Goal: Task Accomplishment & Management: Complete application form

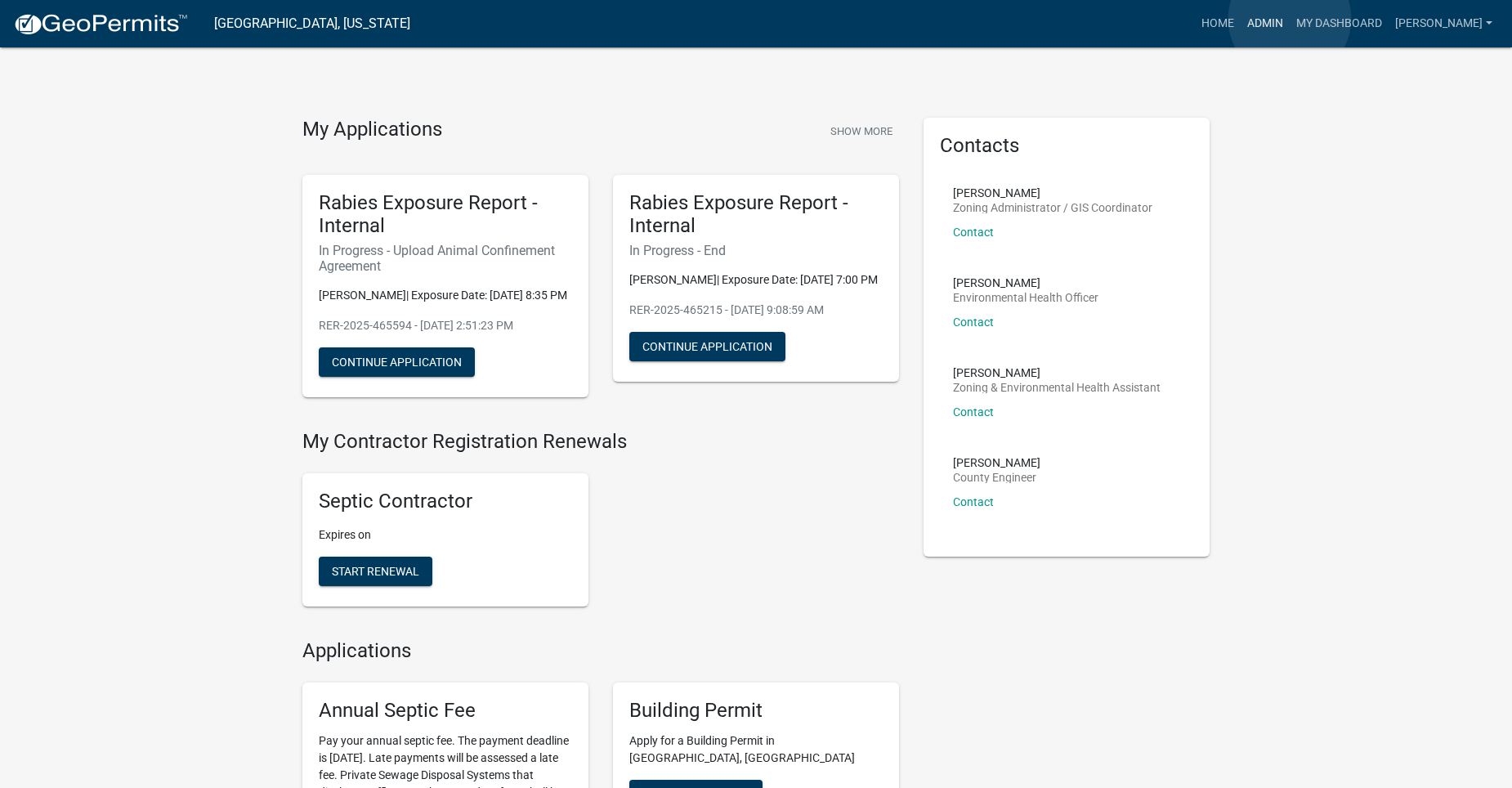
click at [1289, 19] on link "Admin" at bounding box center [1265, 24] width 49 height 31
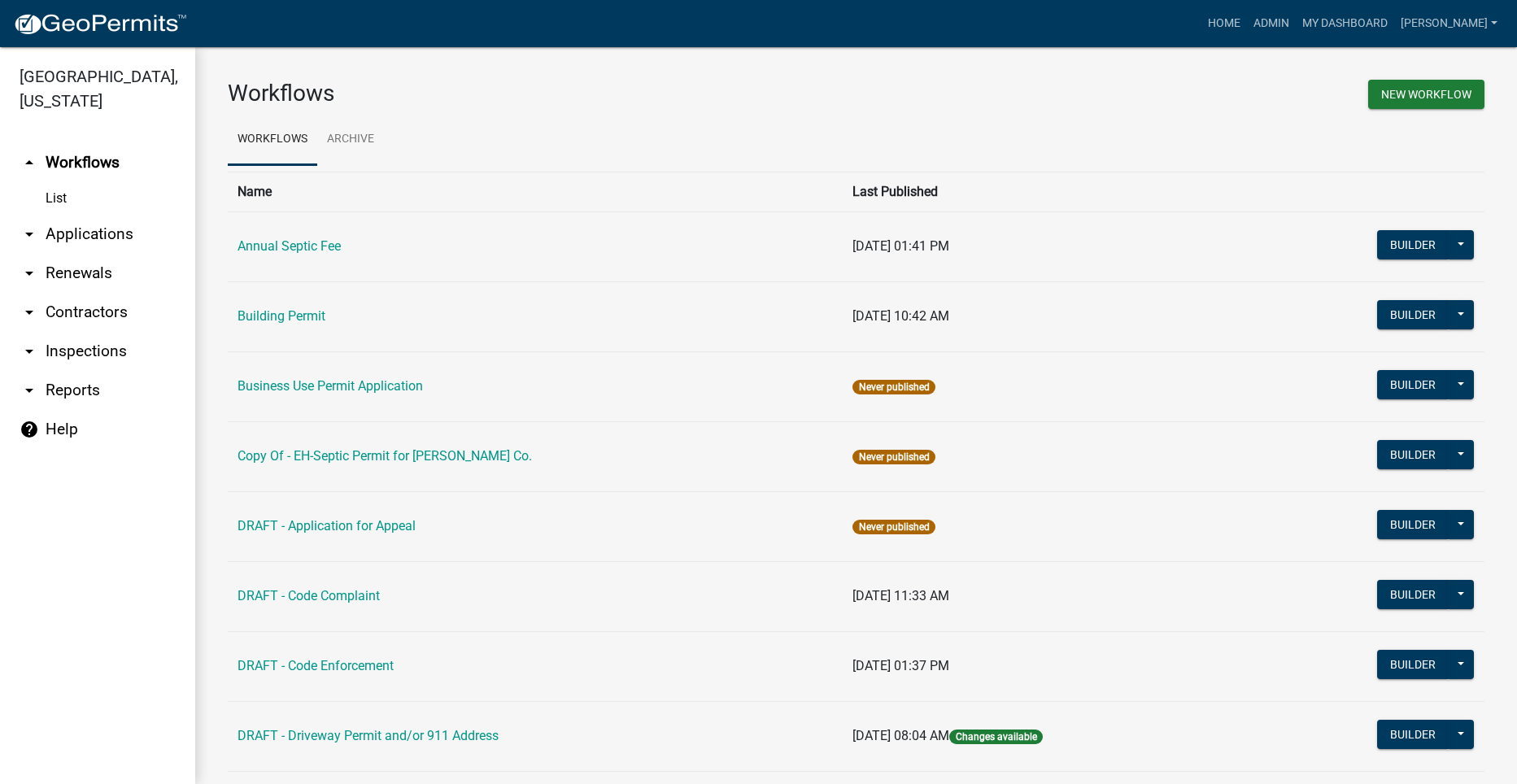
click at [64, 214] on link "arrow_drop_down Applications" at bounding box center [98, 233] width 195 height 39
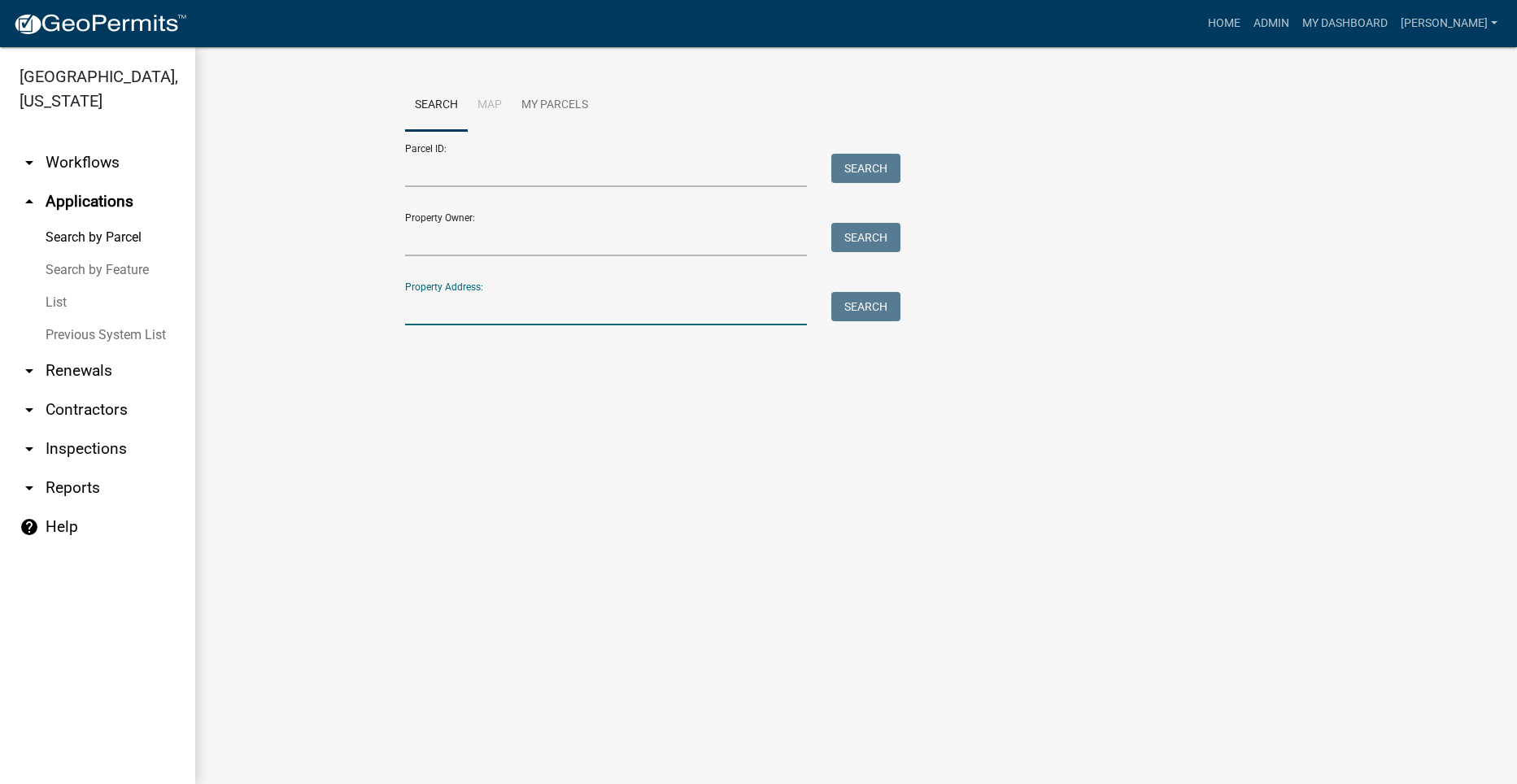
click at [534, 311] on input "Property Address:" at bounding box center [606, 308] width 403 height 33
click at [553, 245] on input "Property Owner:" at bounding box center [606, 239] width 403 height 33
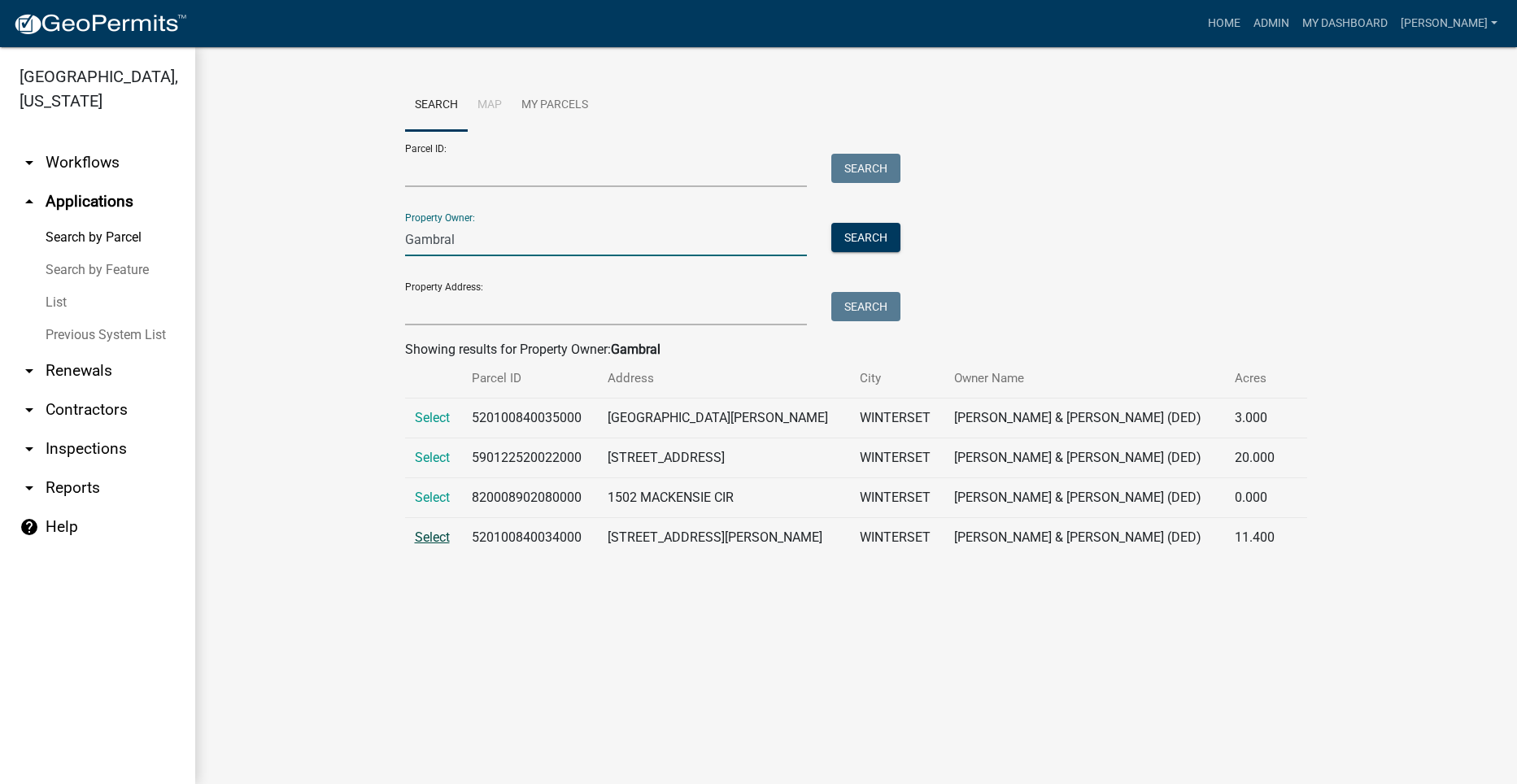
type input "Gambral"
click at [426, 539] on span "Select" at bounding box center [432, 537] width 35 height 15
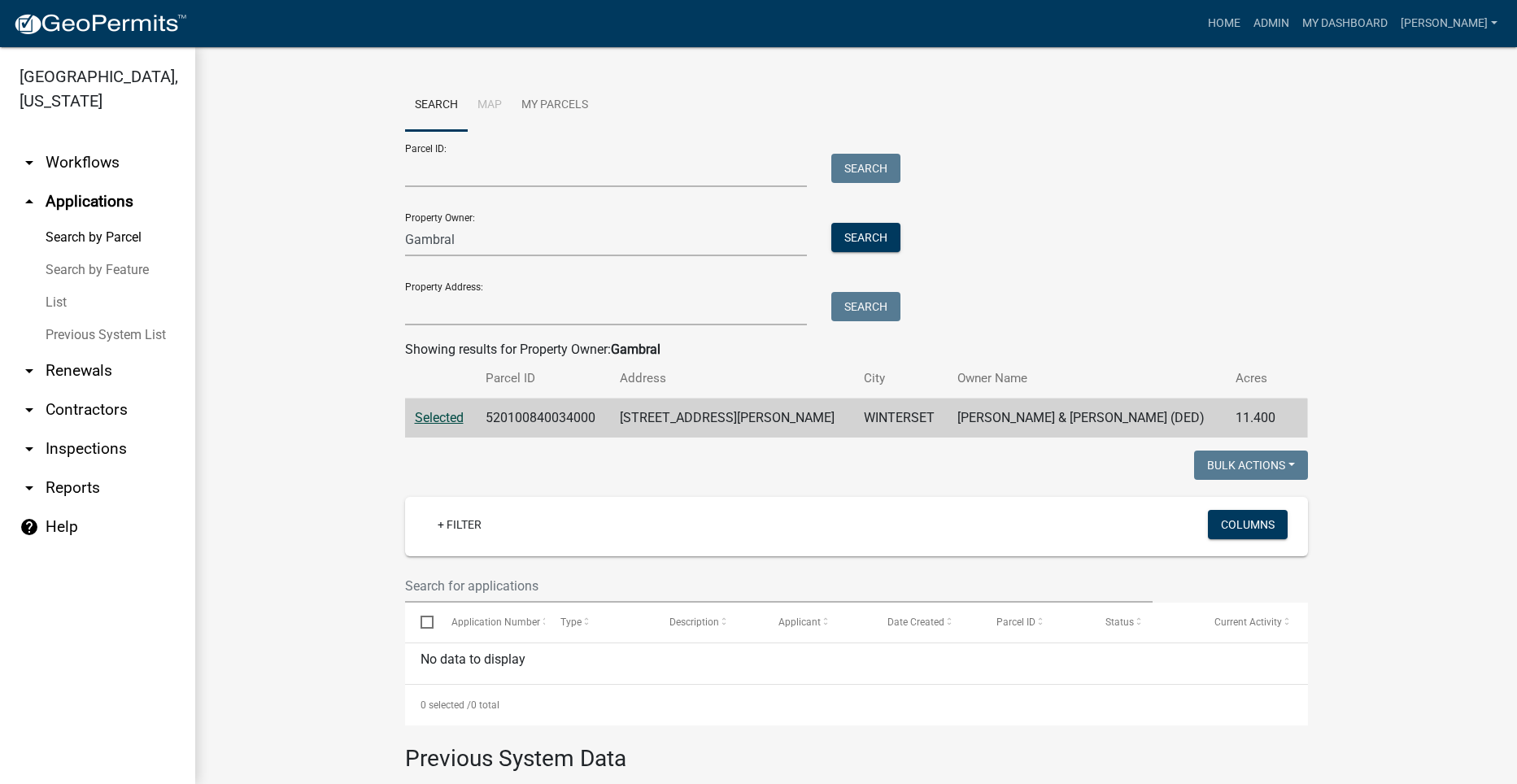
click at [429, 417] on span "Selected" at bounding box center [440, 417] width 49 height 15
drag, startPoint x: 473, startPoint y: 240, endPoint x: 393, endPoint y: 249, distance: 80.5
click at [393, 249] on div "Gambral" at bounding box center [606, 239] width 427 height 33
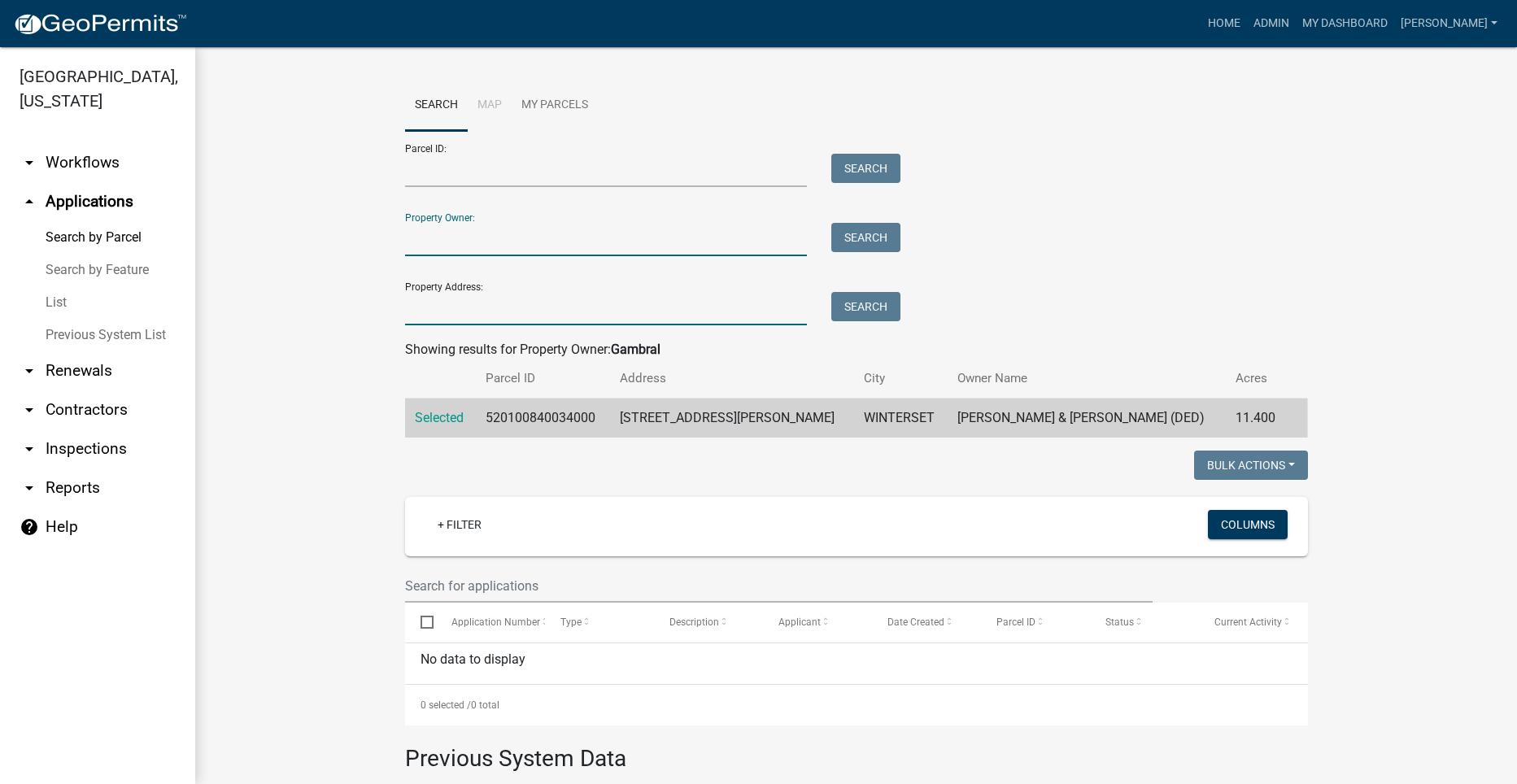
click at [440, 315] on input "Property Address:" at bounding box center [606, 308] width 403 height 33
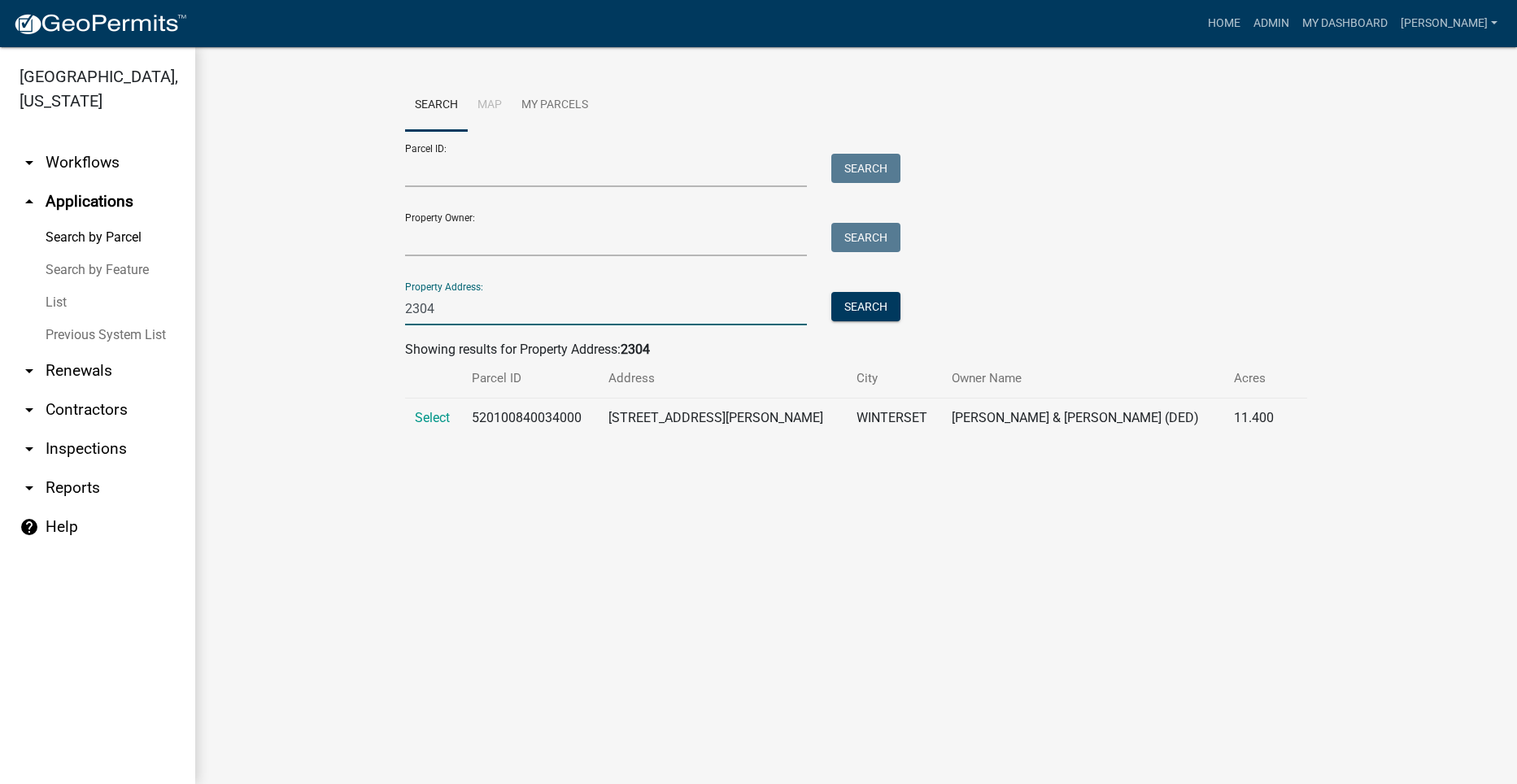
type input "2304"
click at [436, 402] on td "Select" at bounding box center [434, 419] width 58 height 40
drag, startPoint x: 436, startPoint y: 402, endPoint x: 432, endPoint y: 416, distance: 14.6
click at [432, 416] on span "Select" at bounding box center [432, 417] width 35 height 15
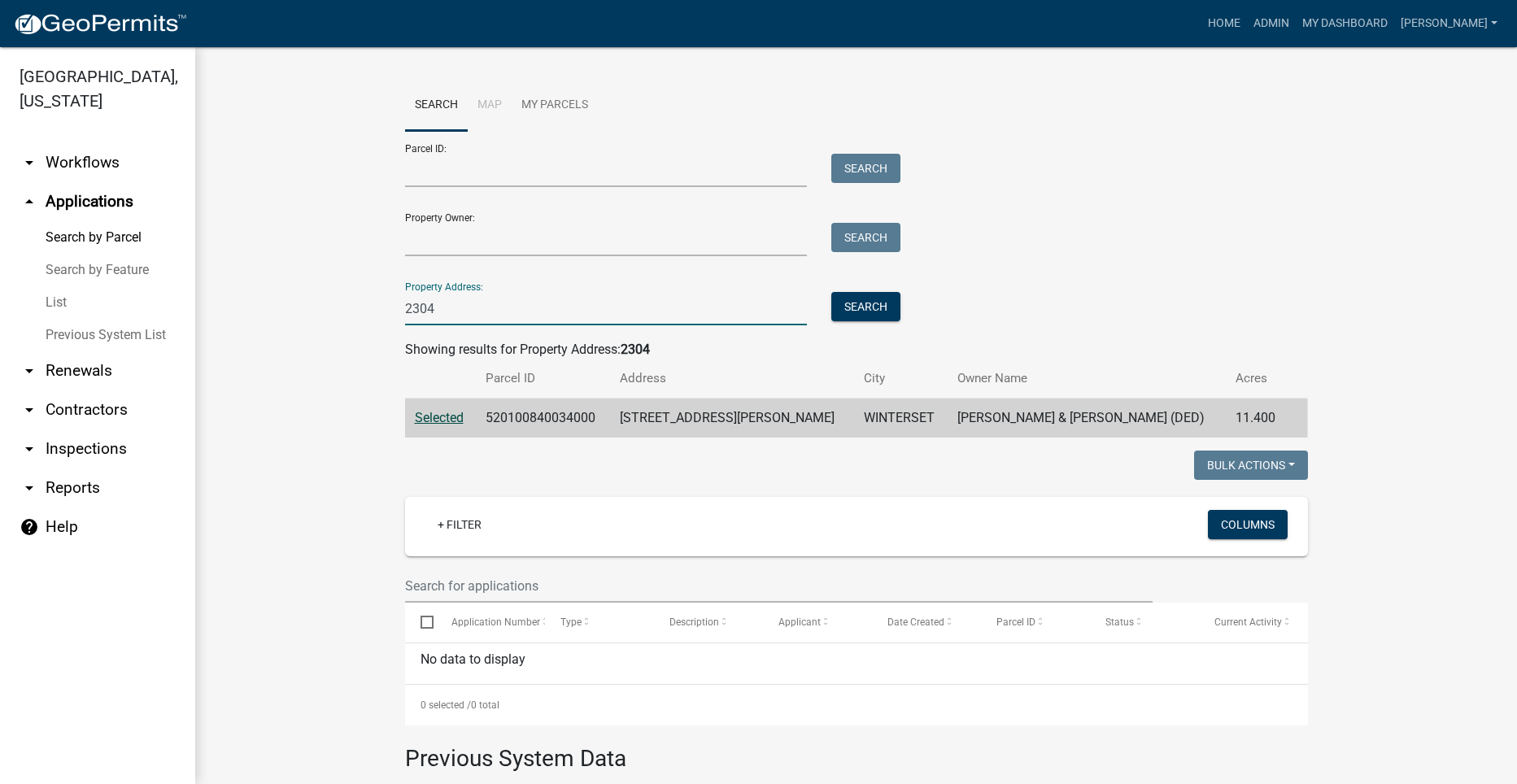
drag, startPoint x: 438, startPoint y: 311, endPoint x: 346, endPoint y: 323, distance: 92.8
click at [346, 323] on wm-workflow-application-search-view "Search Map My Parcels Parcel ID: Search Property Owner: Search Property Address…" at bounding box center [857, 551] width 1257 height 943
click at [622, 309] on input "Property Address:" at bounding box center [606, 308] width 403 height 33
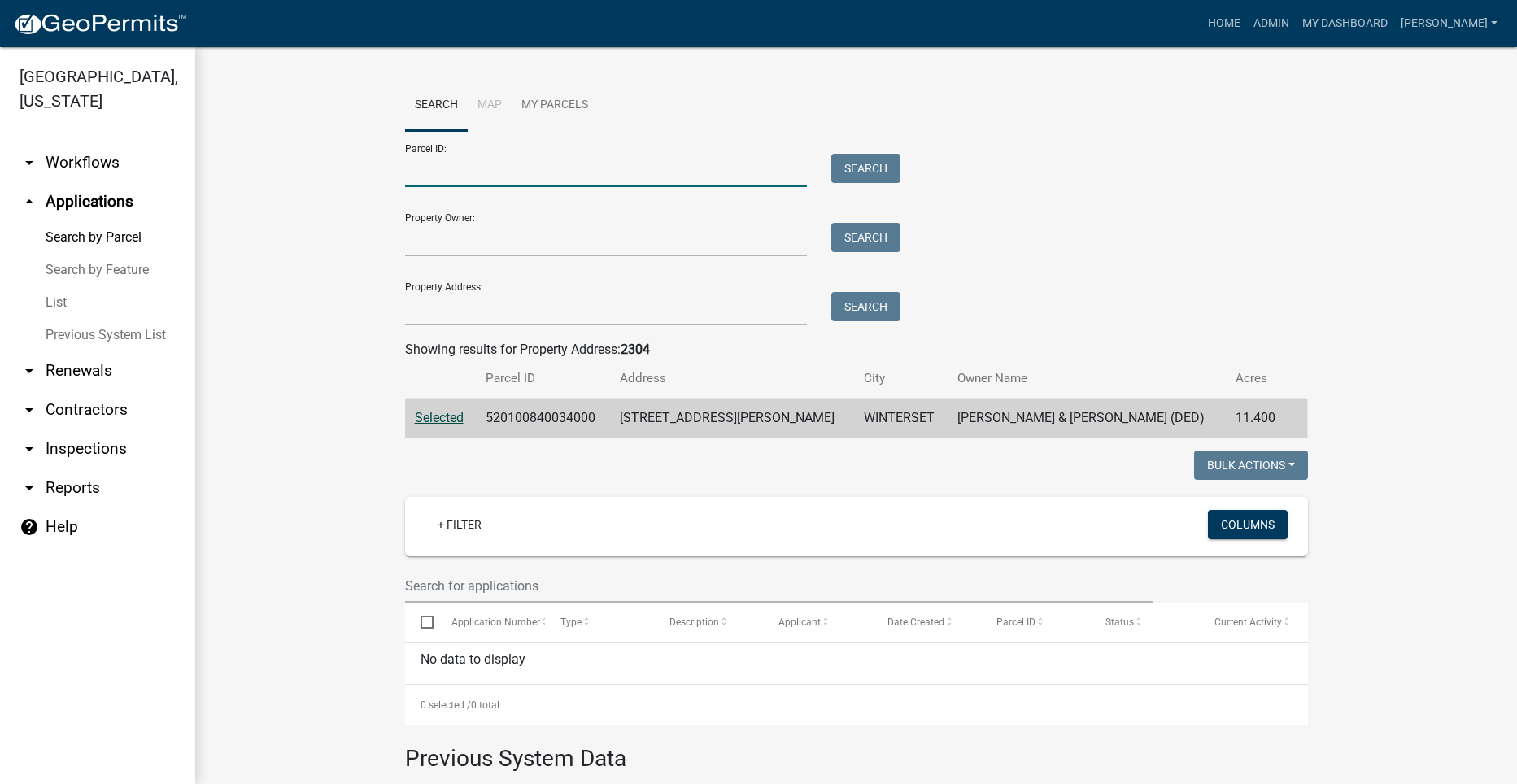
click at [466, 170] on input "Parcel ID:" at bounding box center [606, 170] width 403 height 33
drag, startPoint x: 466, startPoint y: 171, endPoint x: 434, endPoint y: 175, distance: 32.2
paste input "520100840035000"
type input "520100840035000"
click at [839, 165] on button "Search" at bounding box center [866, 168] width 69 height 29
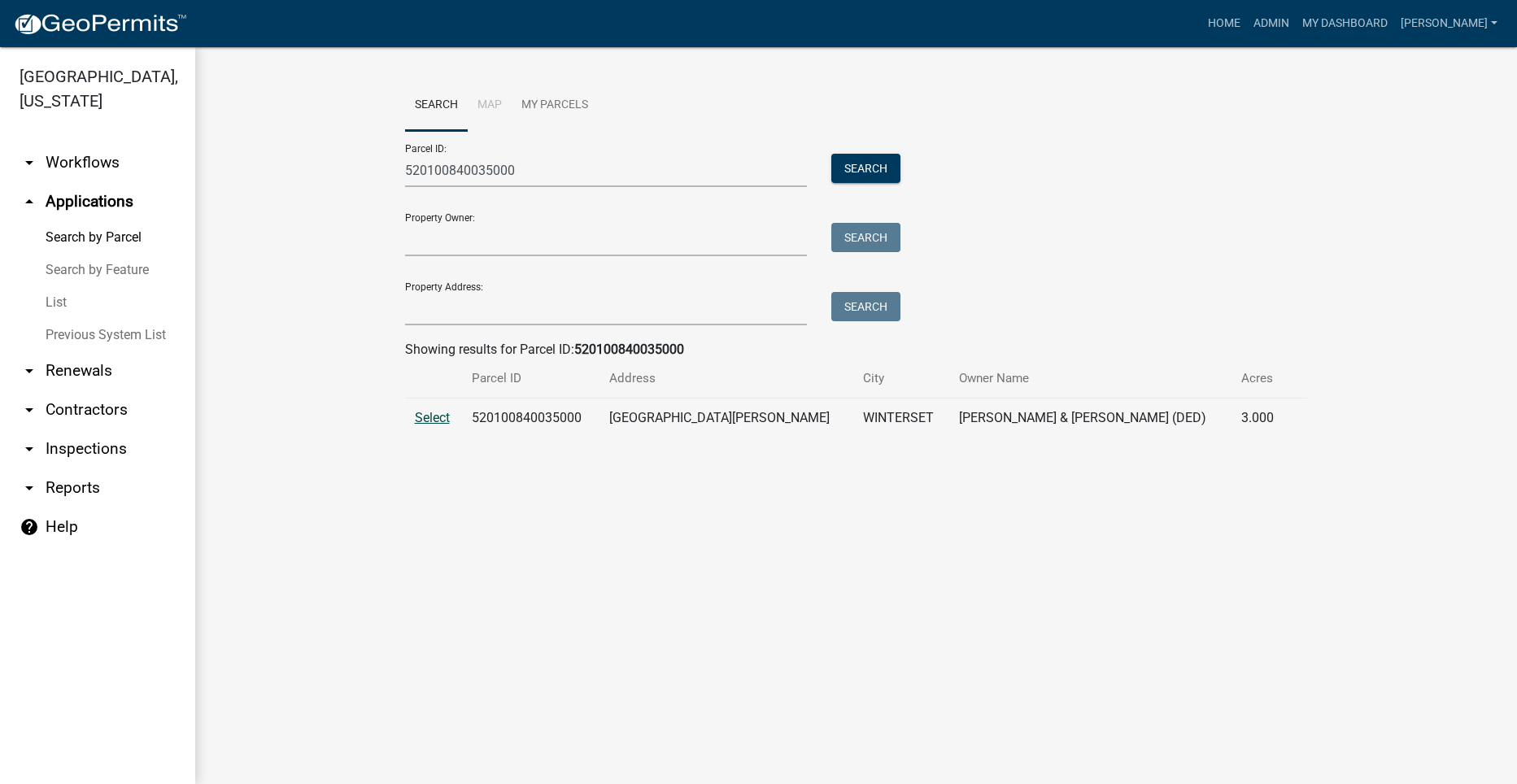
click at [424, 415] on span "Select" at bounding box center [432, 417] width 35 height 15
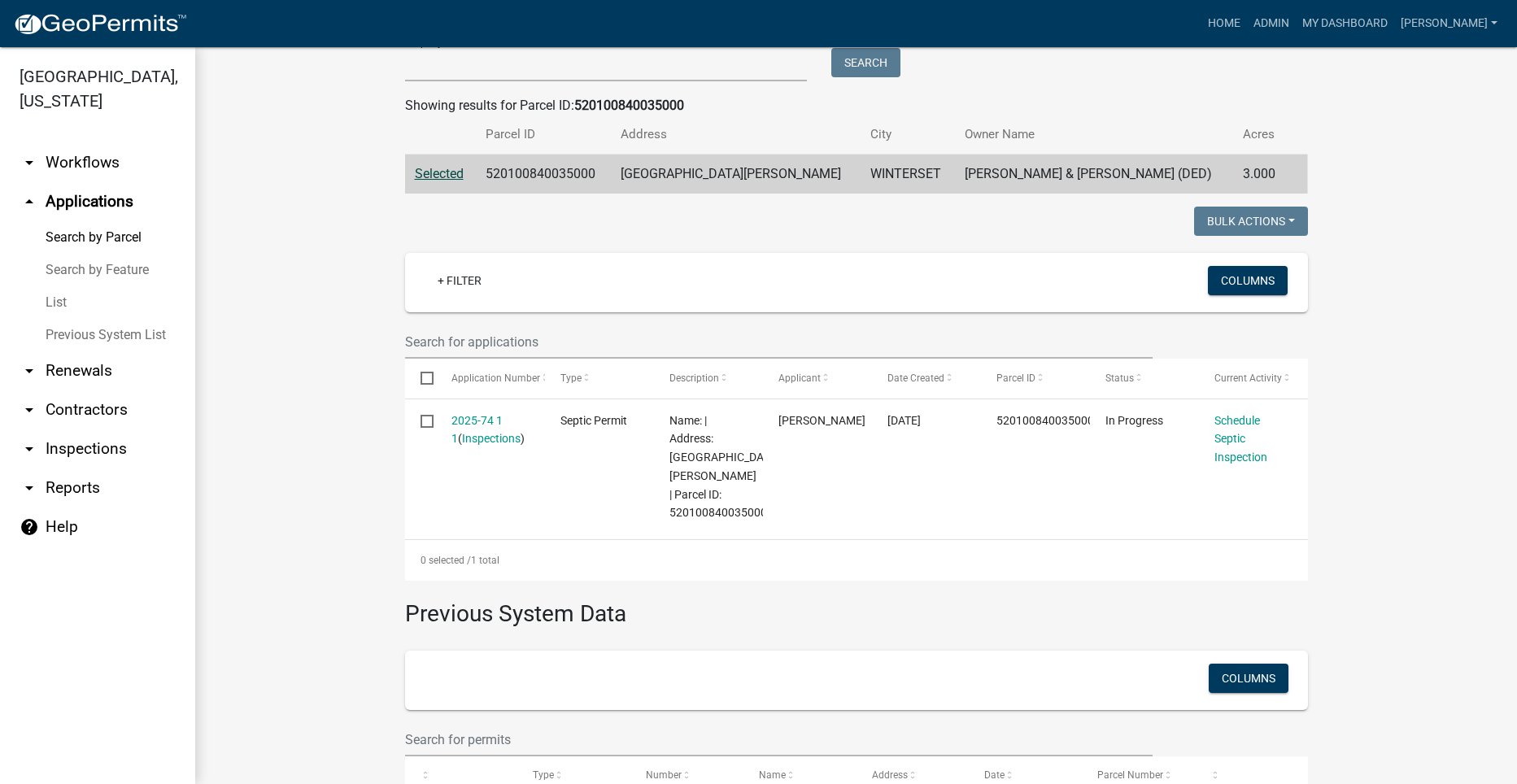
scroll to position [163, 0]
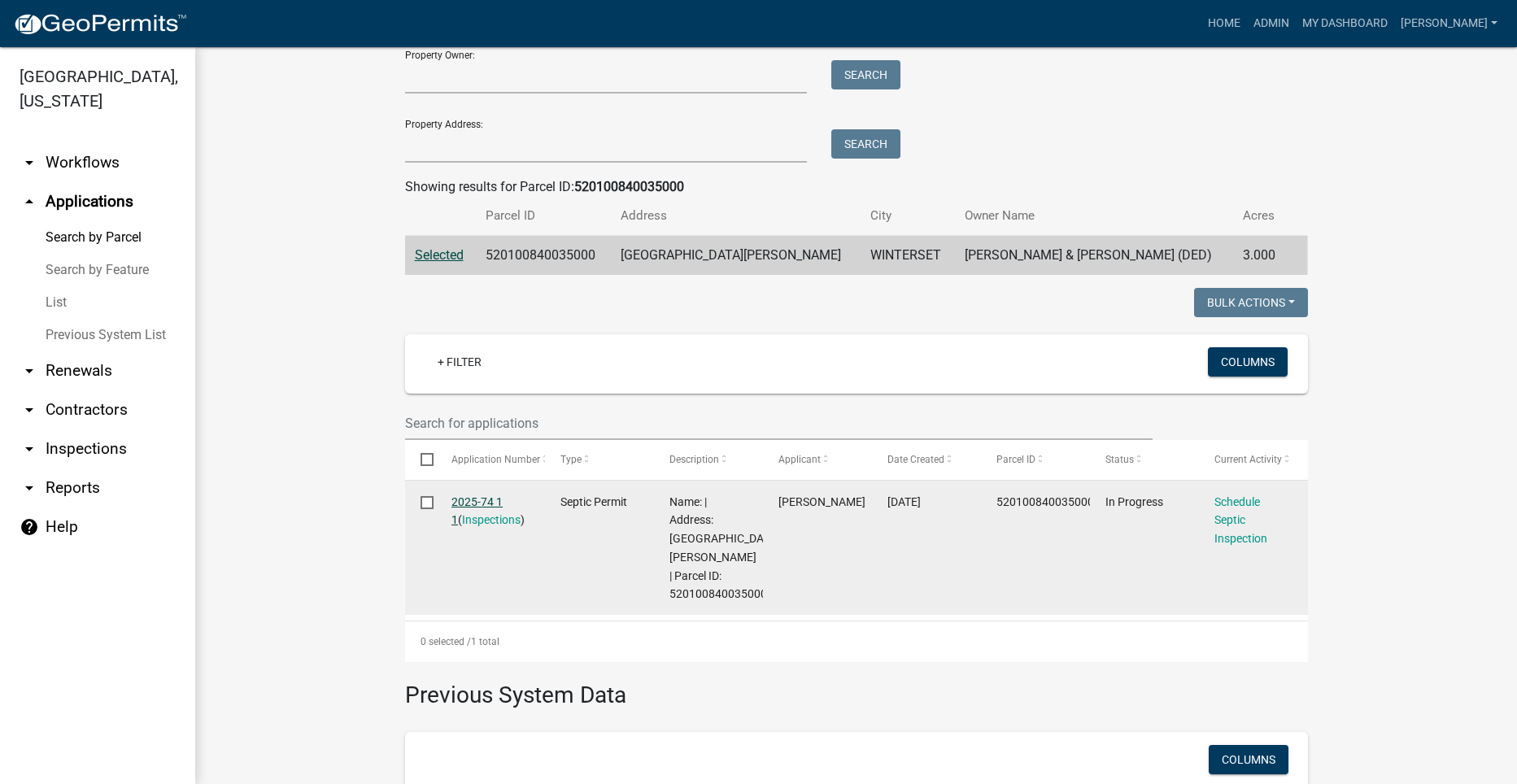
click at [485, 496] on link "2025-74 1 1" at bounding box center [477, 511] width 52 height 32
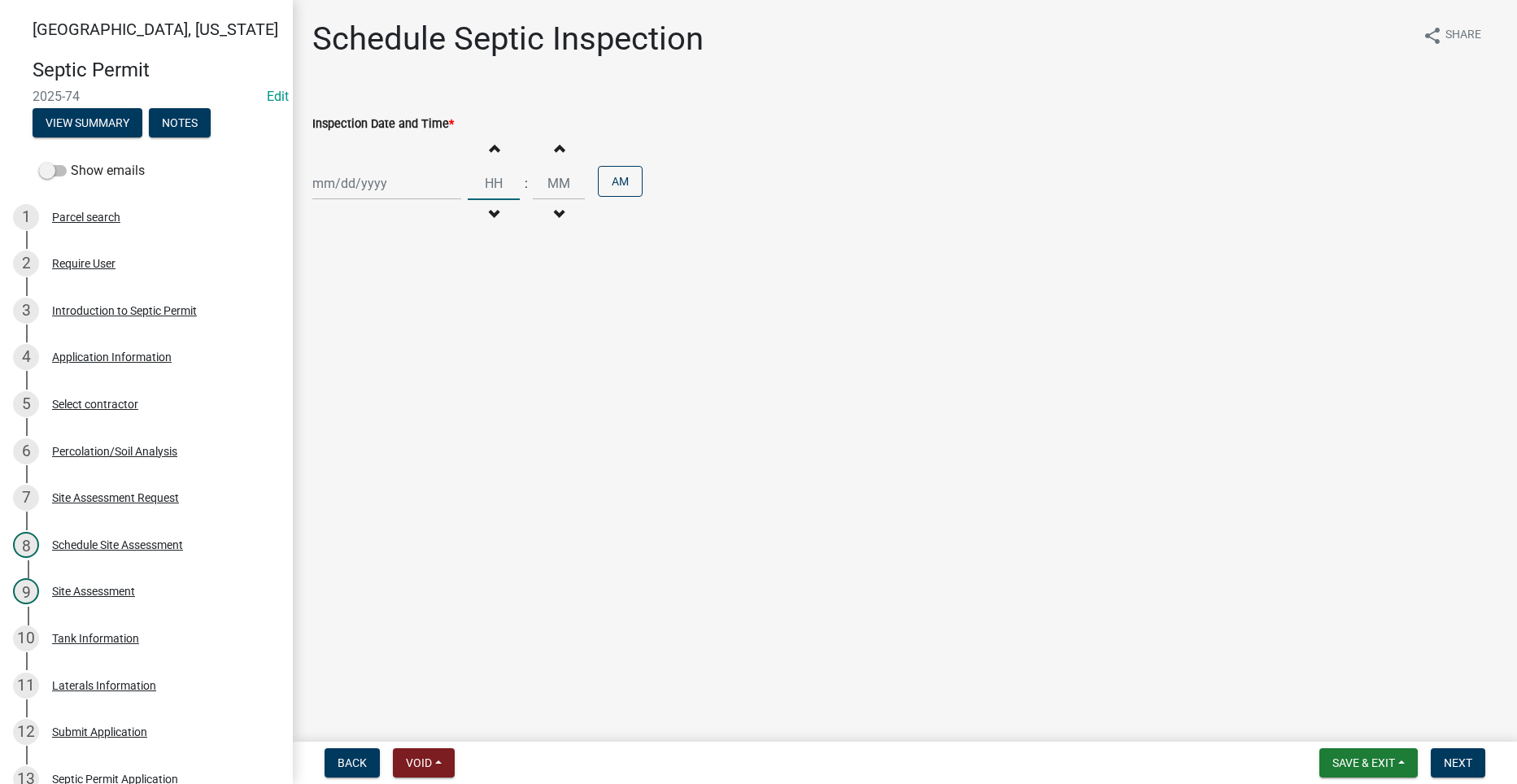
click at [494, 191] on input "Hours" at bounding box center [494, 183] width 52 height 33
type input "02"
type input "00"
click at [547, 188] on input "00" at bounding box center [559, 183] width 52 height 33
click at [621, 182] on button "AM" at bounding box center [620, 181] width 44 height 31
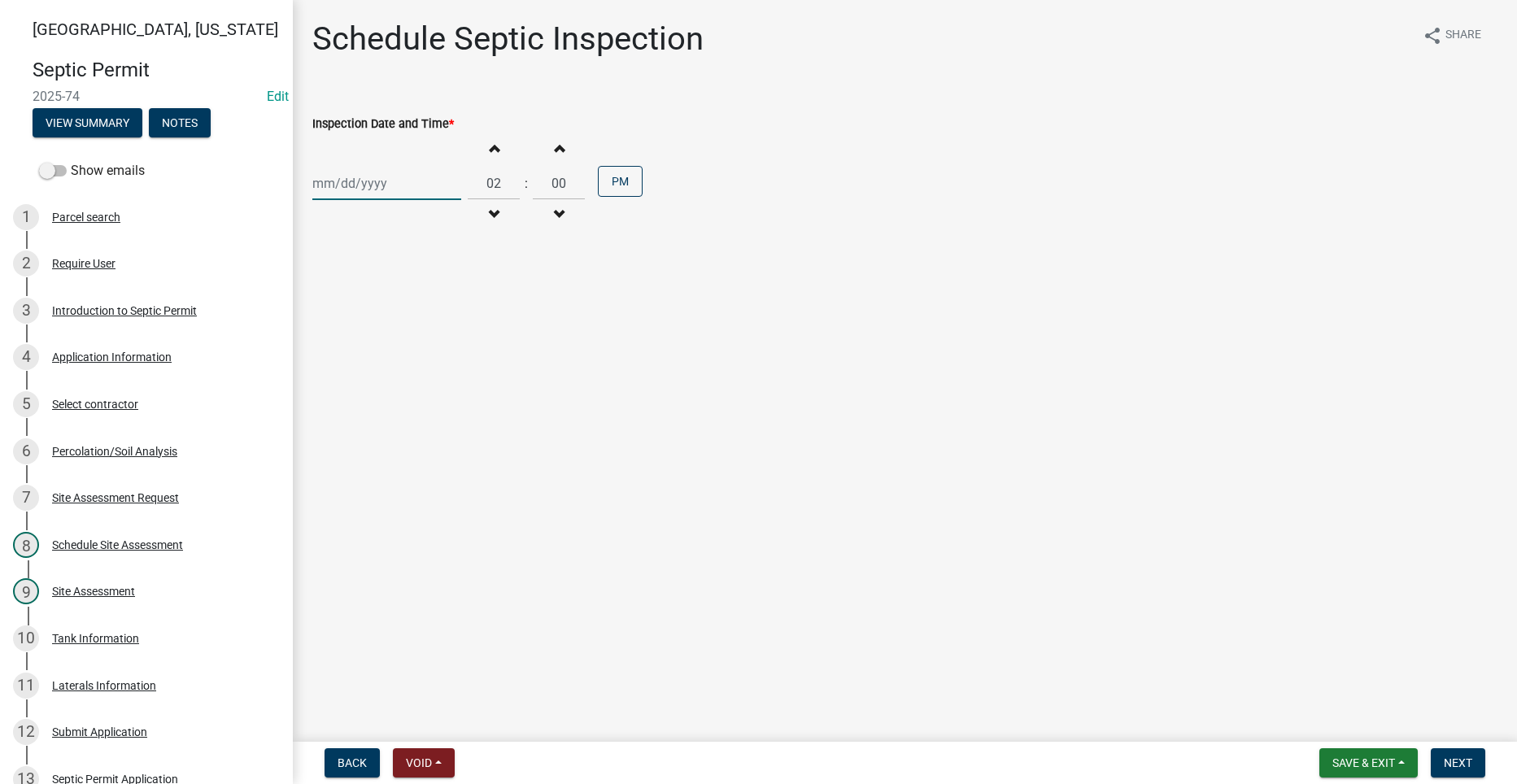
click at [348, 190] on div at bounding box center [386, 183] width 149 height 33
select select "9"
select select "2025"
click at [404, 269] on div "4" at bounding box center [406, 269] width 26 height 26
type input "[DATE]"
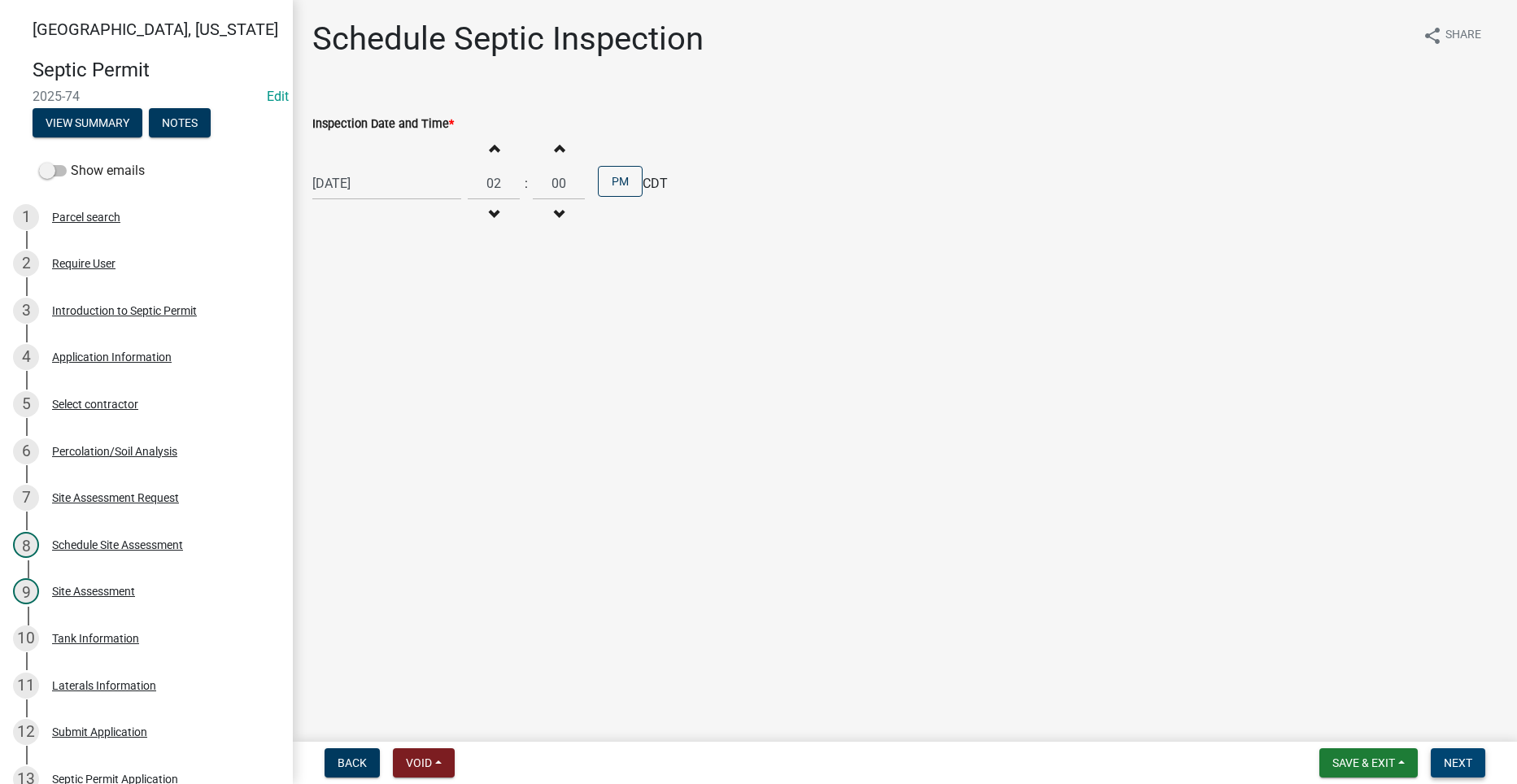
click at [1468, 760] on span "Next" at bounding box center [1457, 762] width 28 height 13
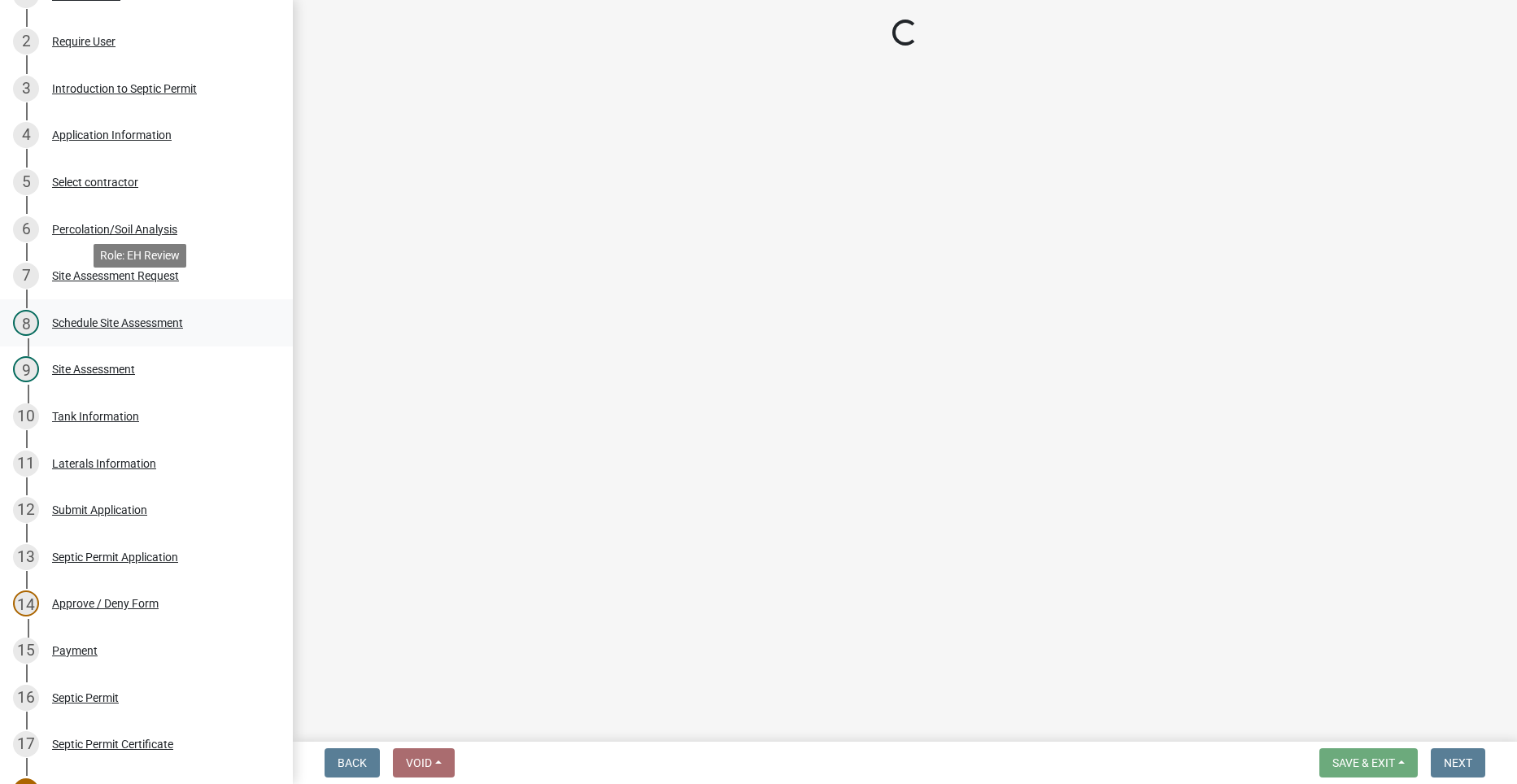
scroll to position [244, 0]
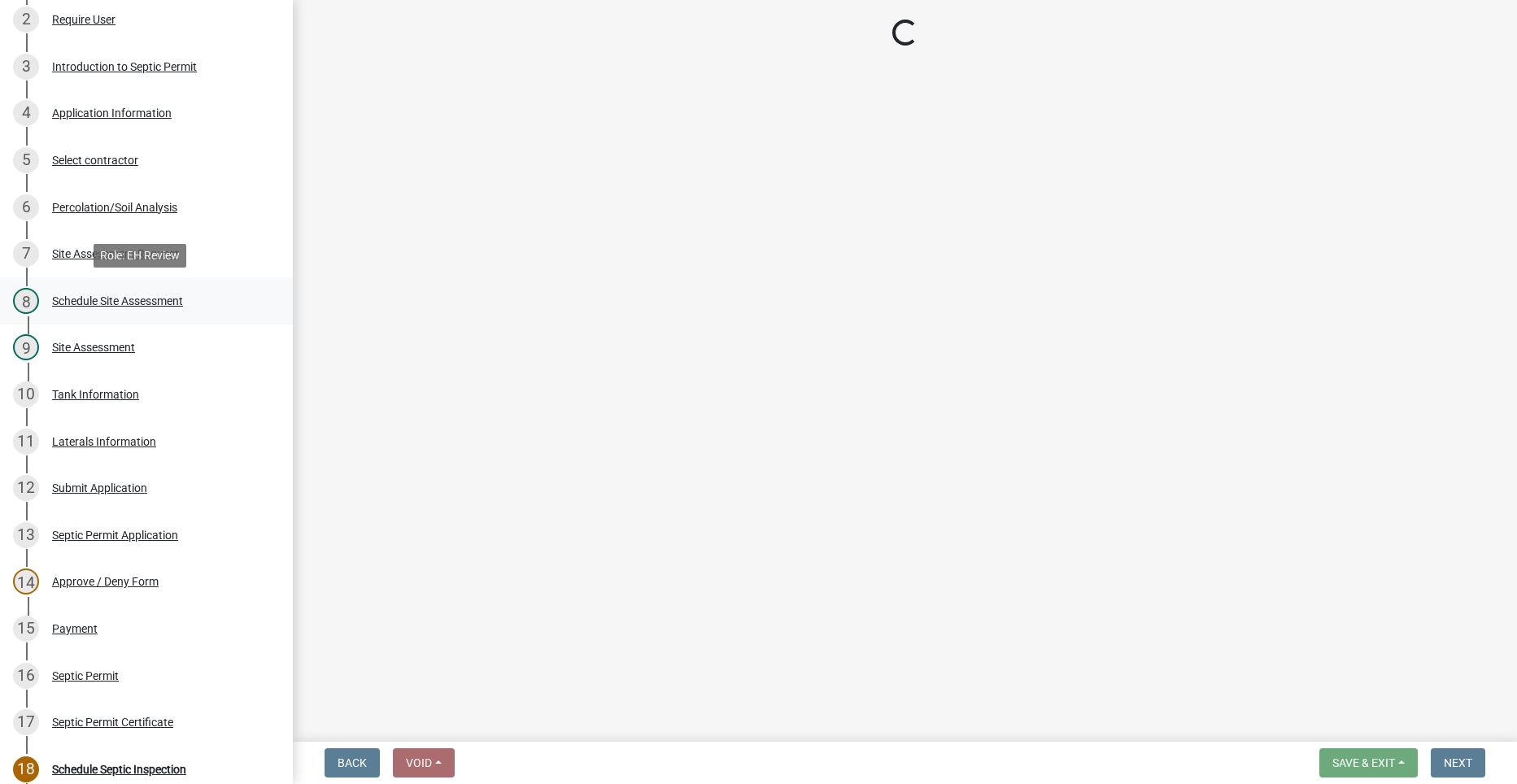
select select "dbe3a1b9-a4b3-48fa-b9c0-fee70399abae"
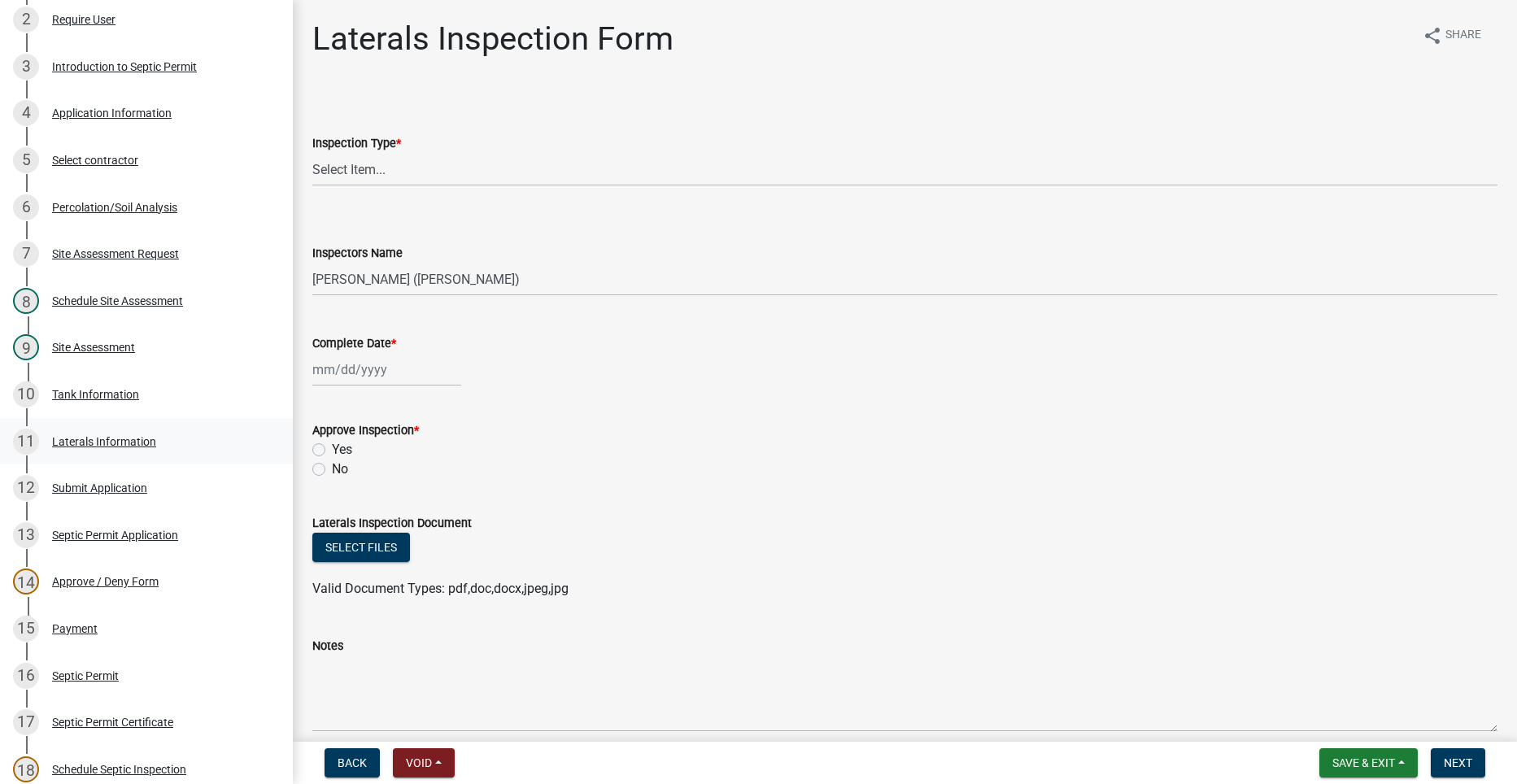
click at [68, 443] on div "Laterals Information" at bounding box center [104, 441] width 104 height 12
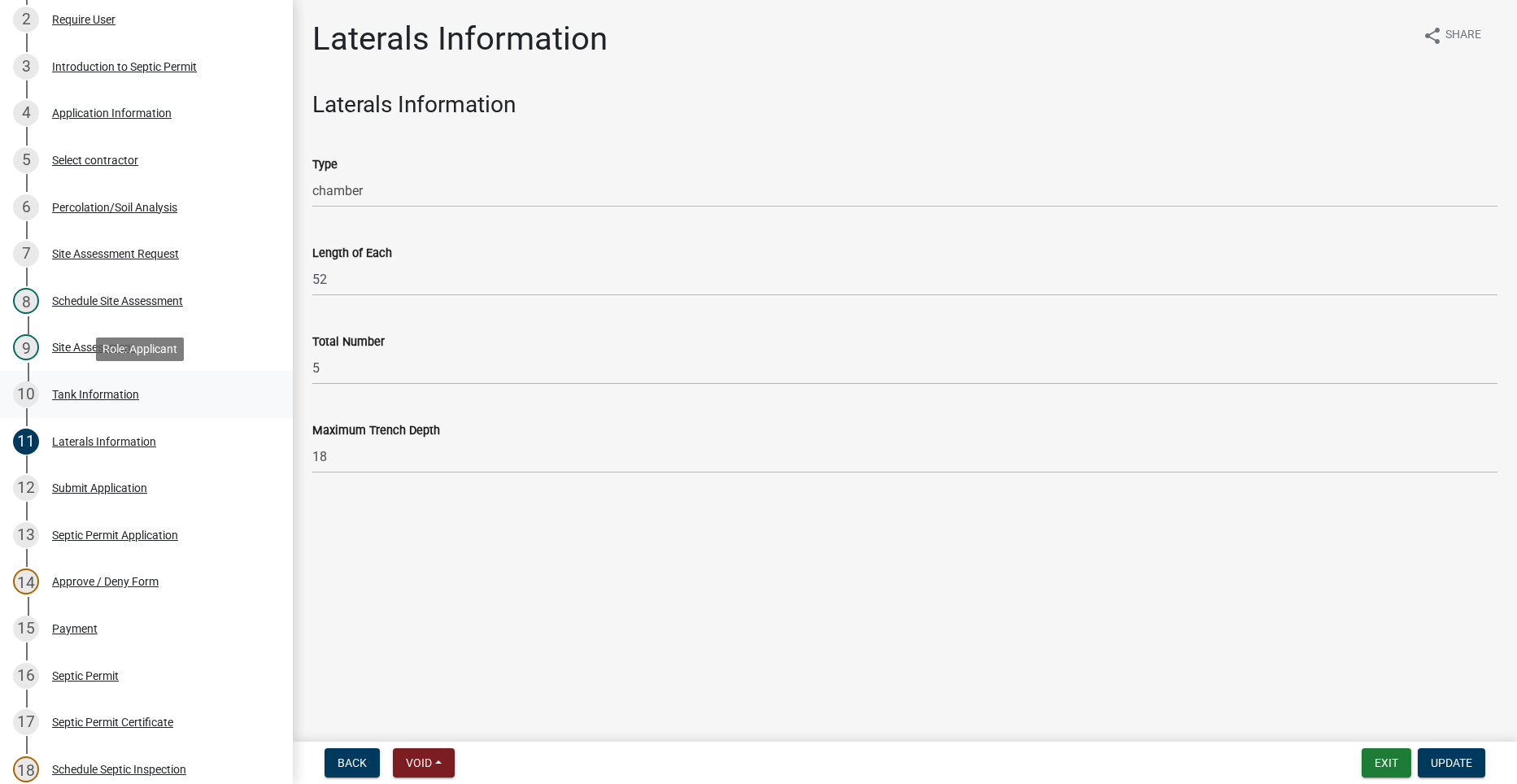
click at [79, 392] on div "Tank Information" at bounding box center [96, 394] width 87 height 12
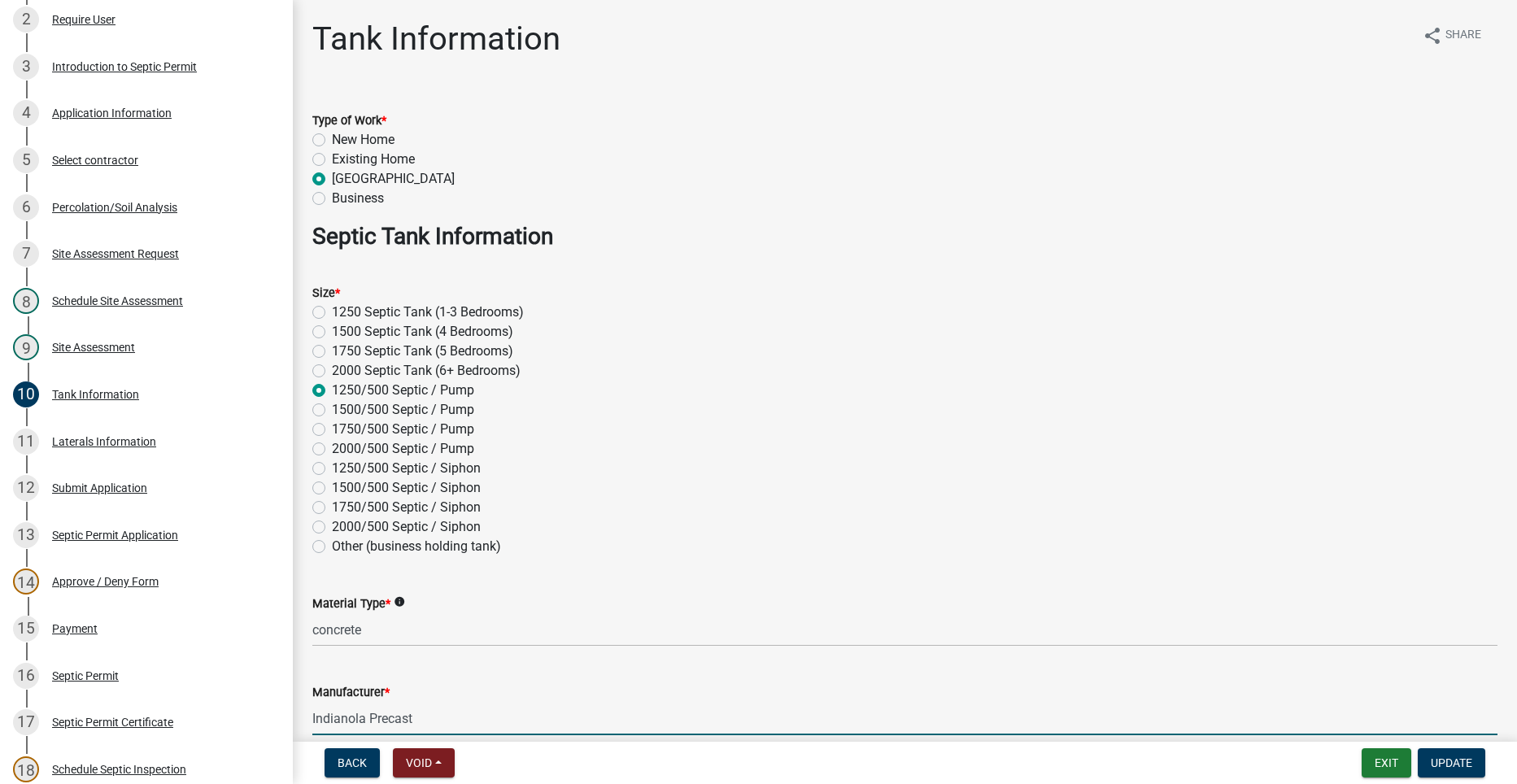
click at [645, 723] on input "Indianola Precast" at bounding box center [905, 718] width 1185 height 33
click at [105, 670] on div "Septic Permit" at bounding box center [86, 675] width 67 height 12
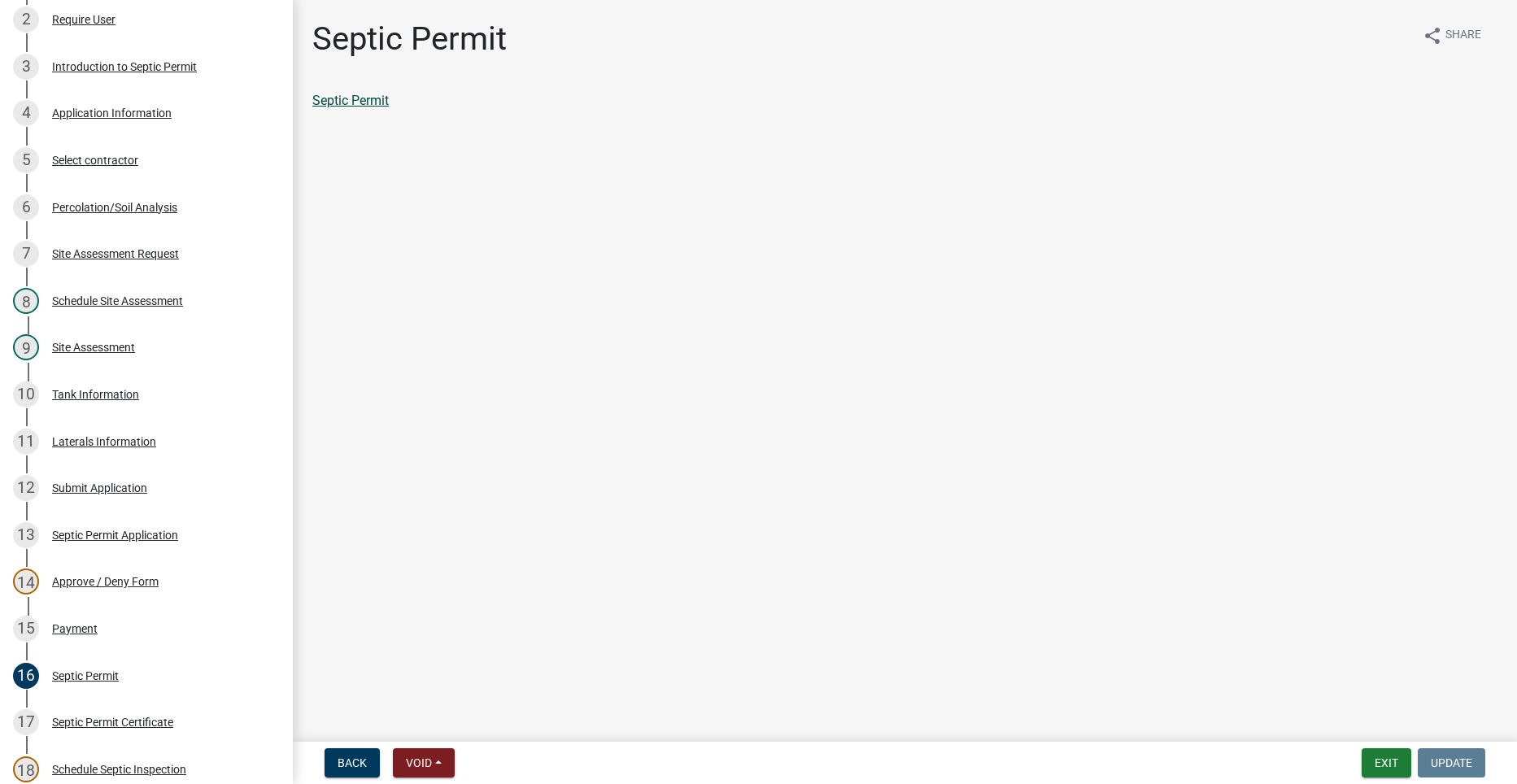
click at [376, 99] on link "Septic Permit" at bounding box center [350, 100] width 77 height 15
click at [95, 717] on div "Septic Permit Certificate" at bounding box center [113, 722] width 121 height 12
click at [73, 725] on div "Septic Permit Certificate" at bounding box center [113, 722] width 121 height 12
click at [369, 104] on link "Septic Permit Certificate" at bounding box center [381, 100] width 137 height 15
